Goal: Information Seeking & Learning: Learn about a topic

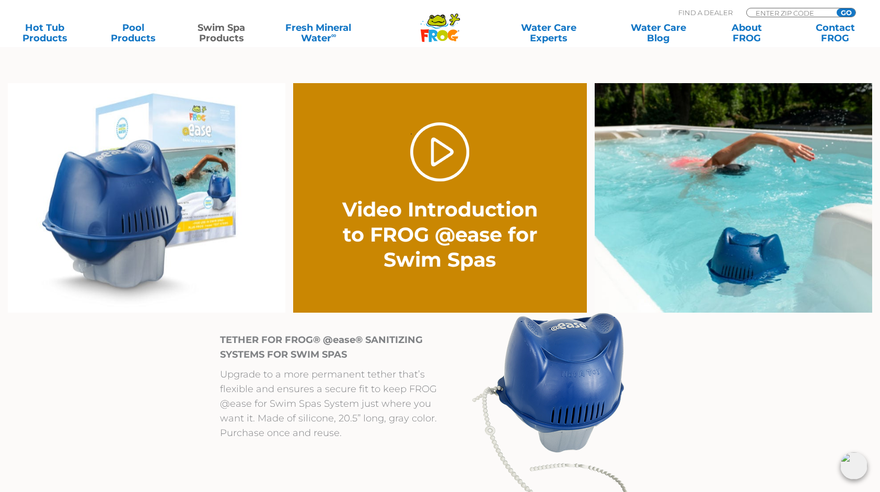
scroll to position [784, 0]
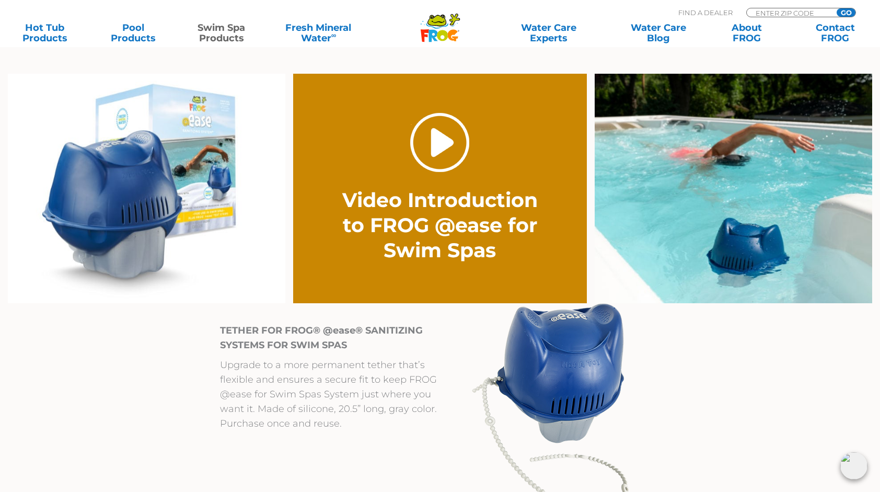
click at [421, 152] on link "." at bounding box center [439, 142] width 59 height 59
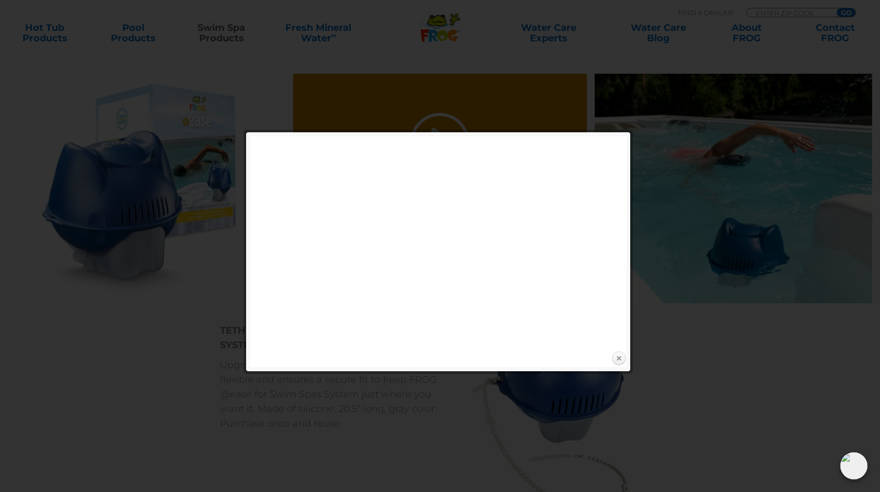
click at [618, 359] on link "Close" at bounding box center [619, 359] width 16 height 16
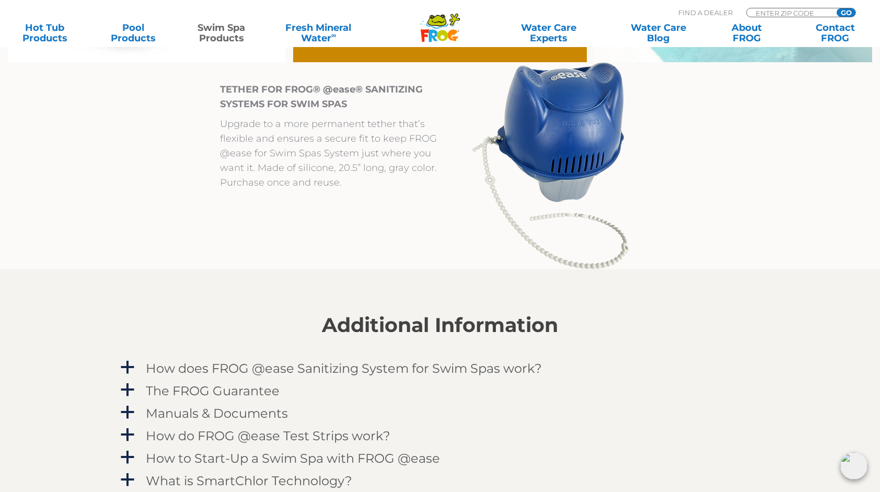
scroll to position [1098, 0]
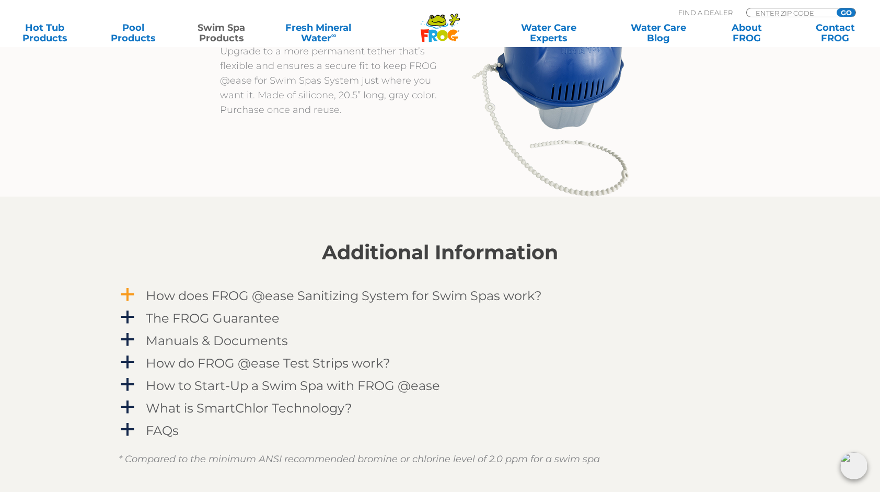
click at [134, 299] on span "a" at bounding box center [128, 295] width 16 height 16
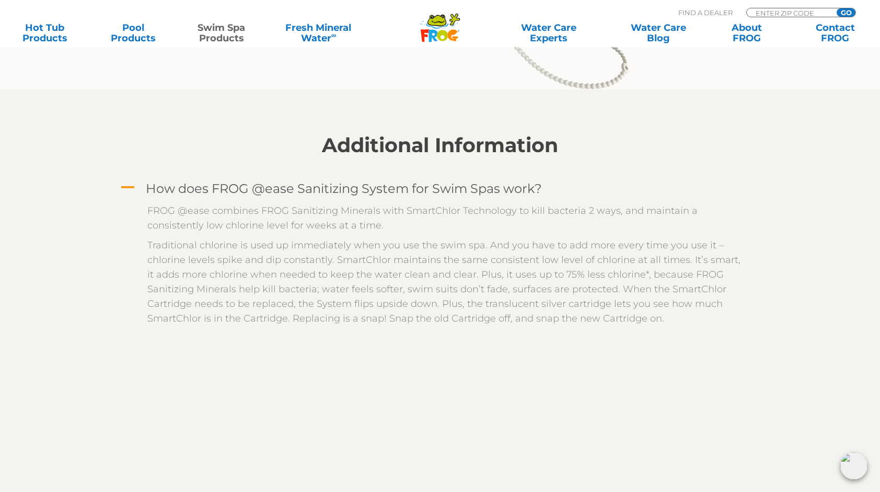
scroll to position [1202, 0]
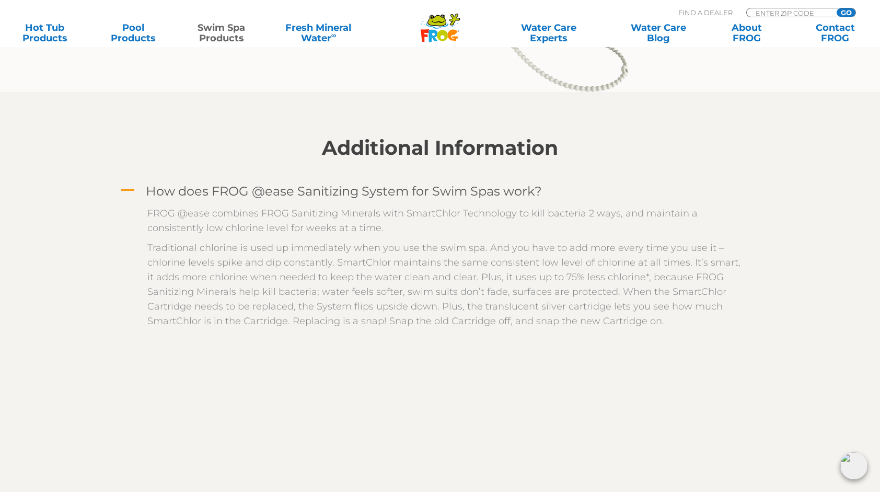
click at [139, 187] on link "A How does FROG @ease Sanitizing System for Swim Spas work?" at bounding box center [440, 190] width 643 height 19
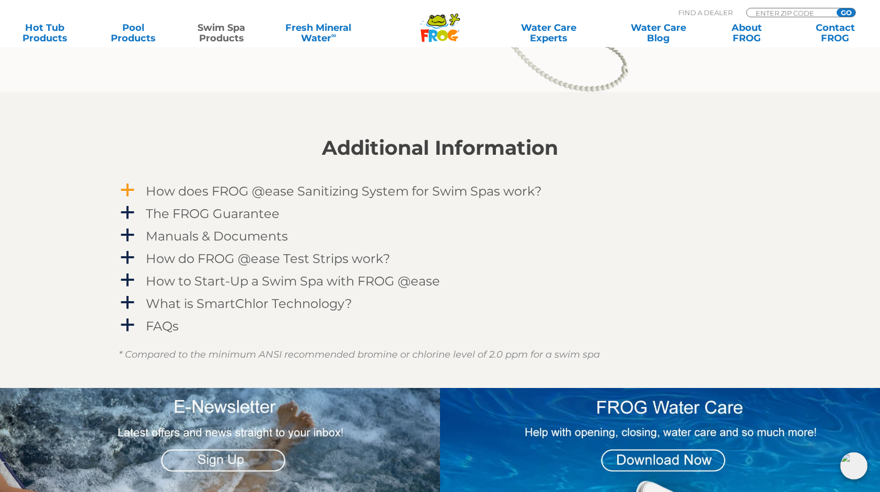
click at [139, 187] on link "a How does FROG @ease Sanitizing System for Swim Spas work?" at bounding box center [440, 190] width 643 height 19
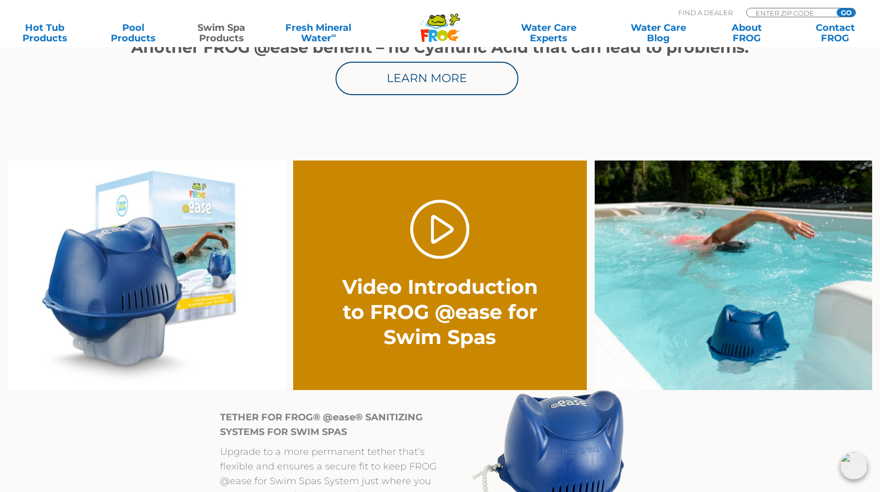
scroll to position [732, 0]
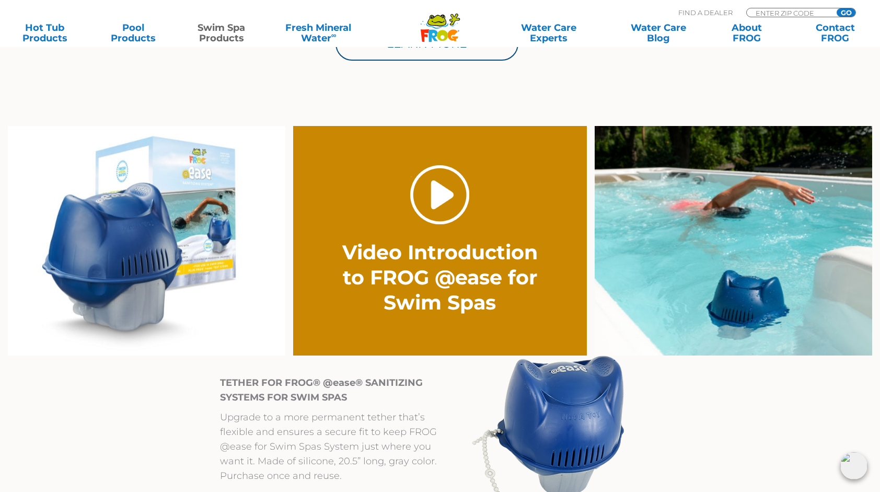
click at [439, 192] on link "." at bounding box center [439, 194] width 59 height 59
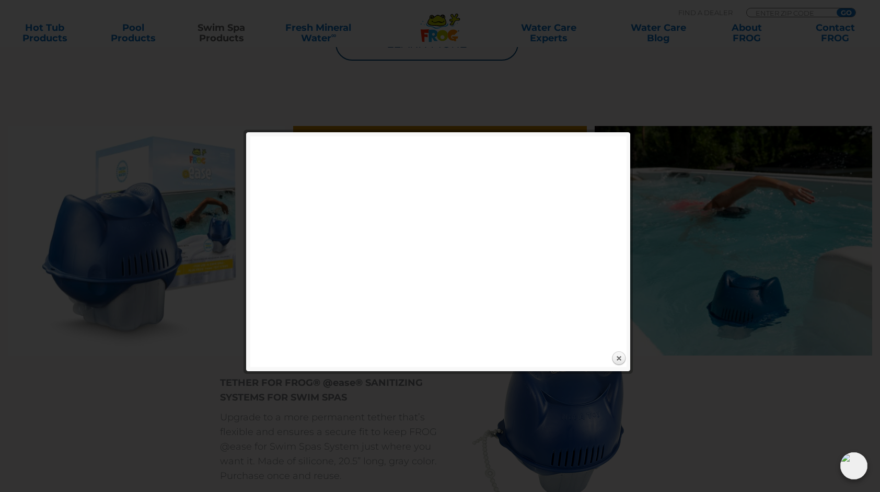
click at [333, 363] on div "Expand next previous Play Previous 1/1 Next Close" at bounding box center [438, 251] width 376 height 231
click at [616, 364] on link "Close" at bounding box center [619, 359] width 16 height 16
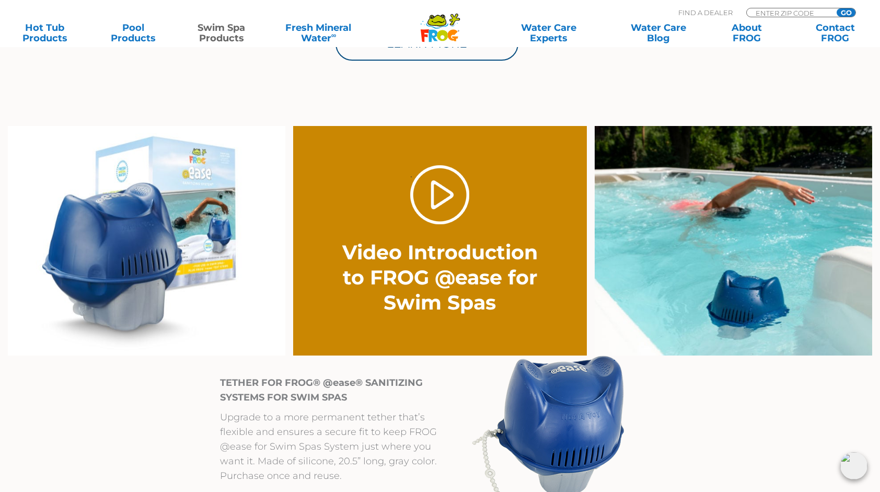
scroll to position [784, 0]
